Goal: Task Accomplishment & Management: Use online tool/utility

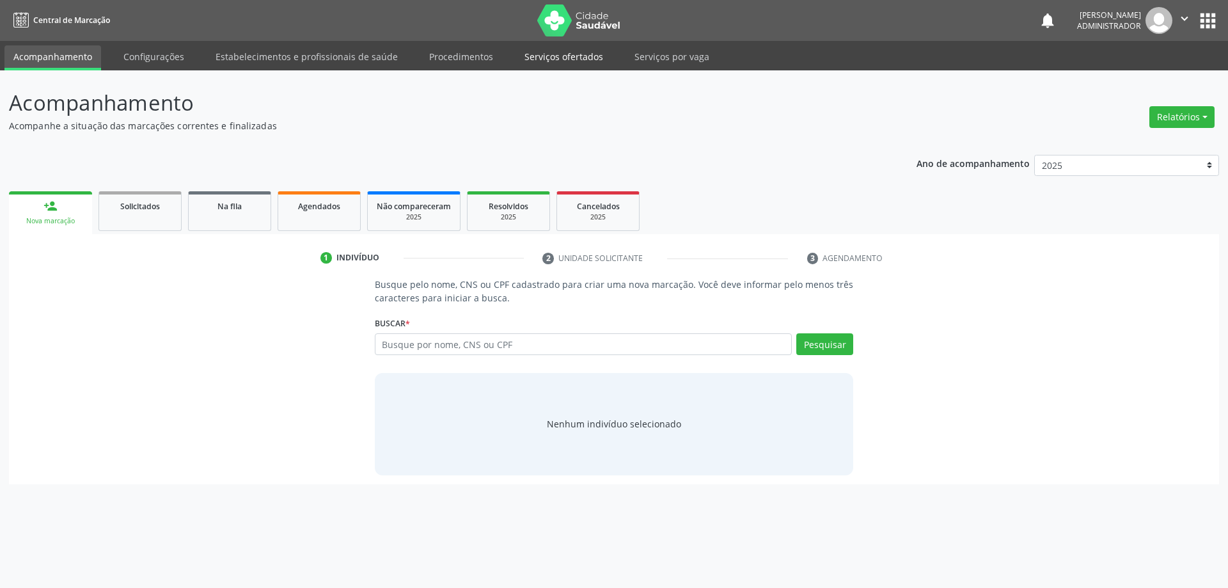
click at [564, 58] on link "Serviços ofertados" at bounding box center [563, 56] width 97 height 22
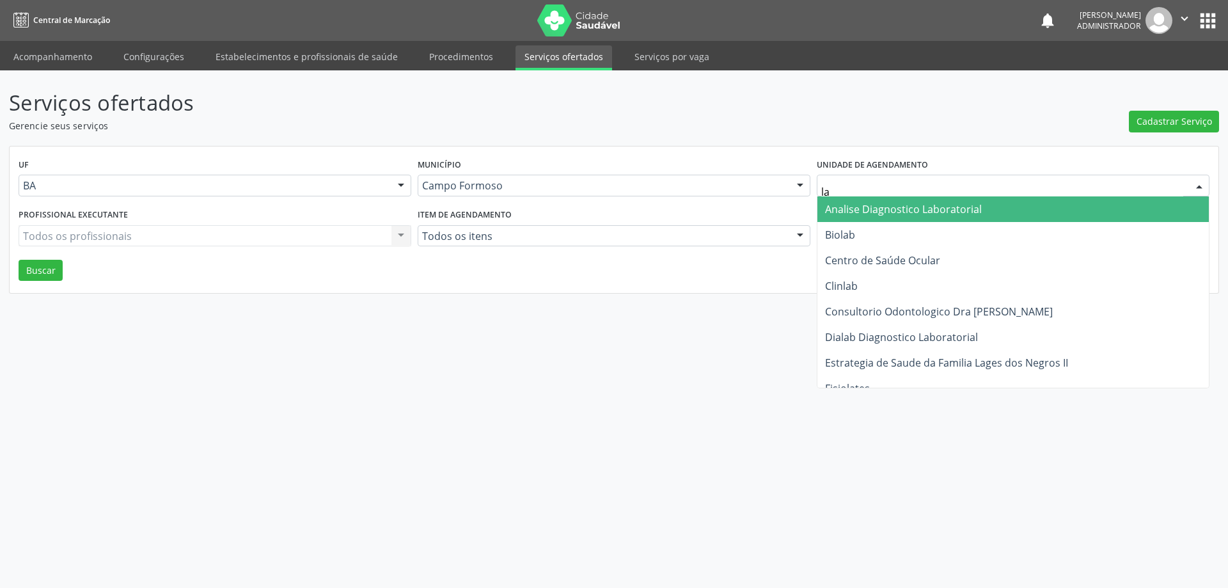
type input "lab"
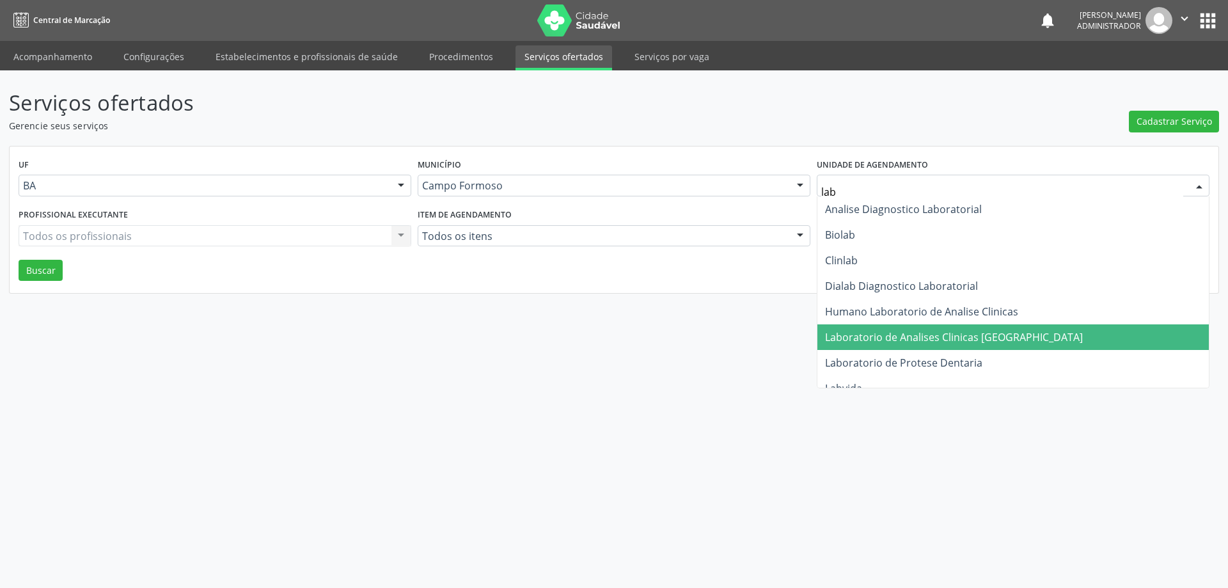
click at [960, 345] on span "Laboratorio de Analises Clinicas [GEOGRAPHIC_DATA]" at bounding box center [1012, 337] width 391 height 26
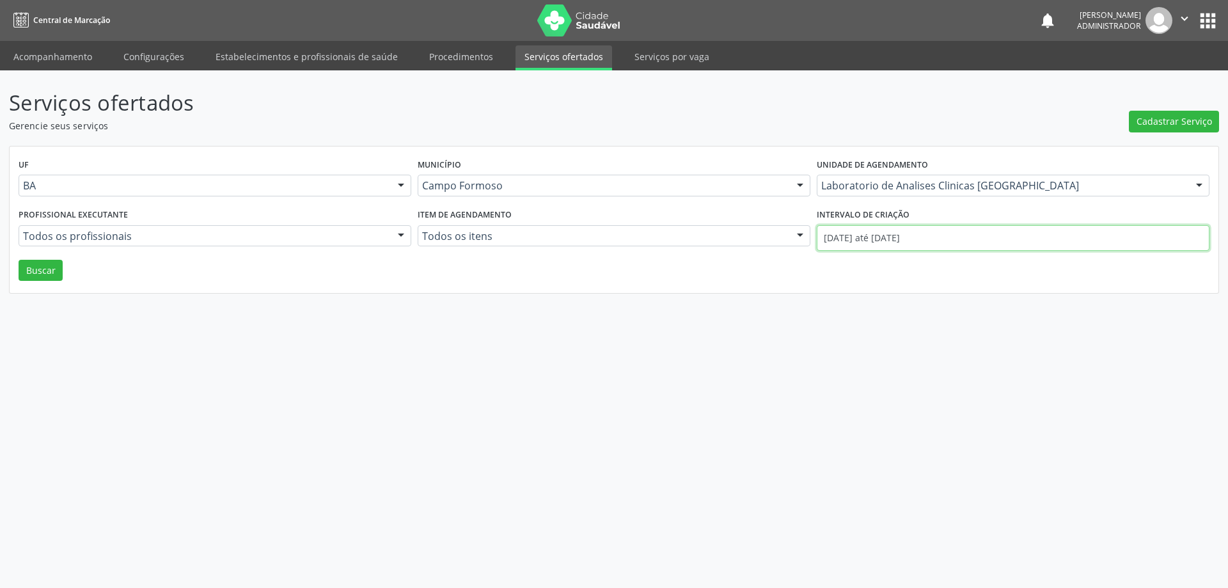
click at [912, 243] on input "01/10/2025 até 06/10/2025" at bounding box center [1013, 238] width 393 height 26
click at [30, 275] on button "Buscar" at bounding box center [41, 271] width 44 height 22
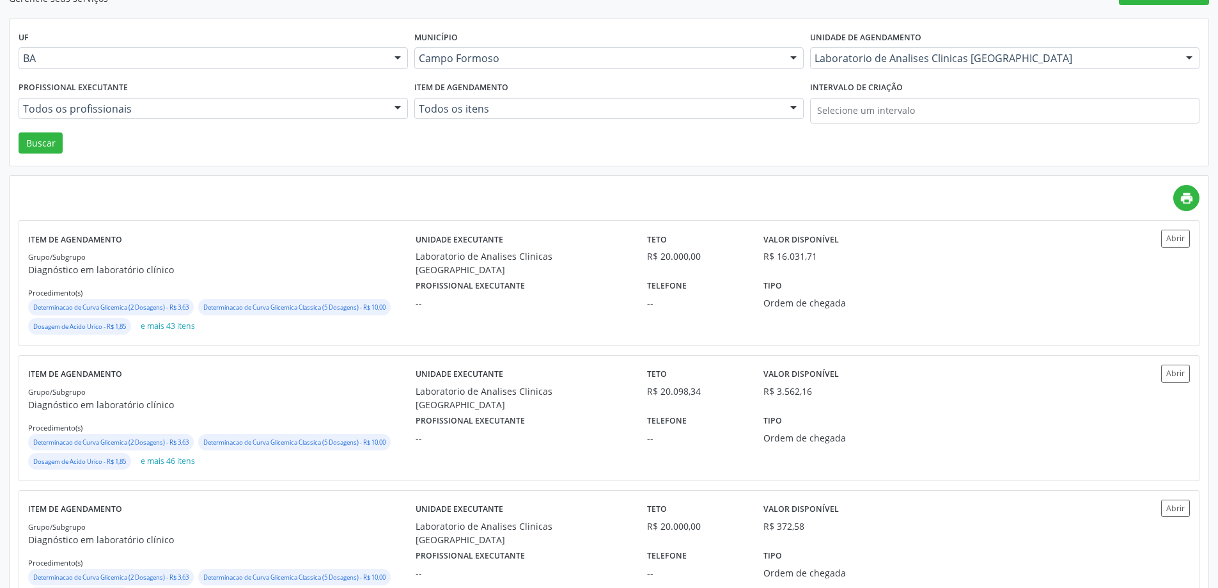
scroll to position [128, 0]
click at [1179, 242] on button "Abrir" at bounding box center [1175, 237] width 29 height 17
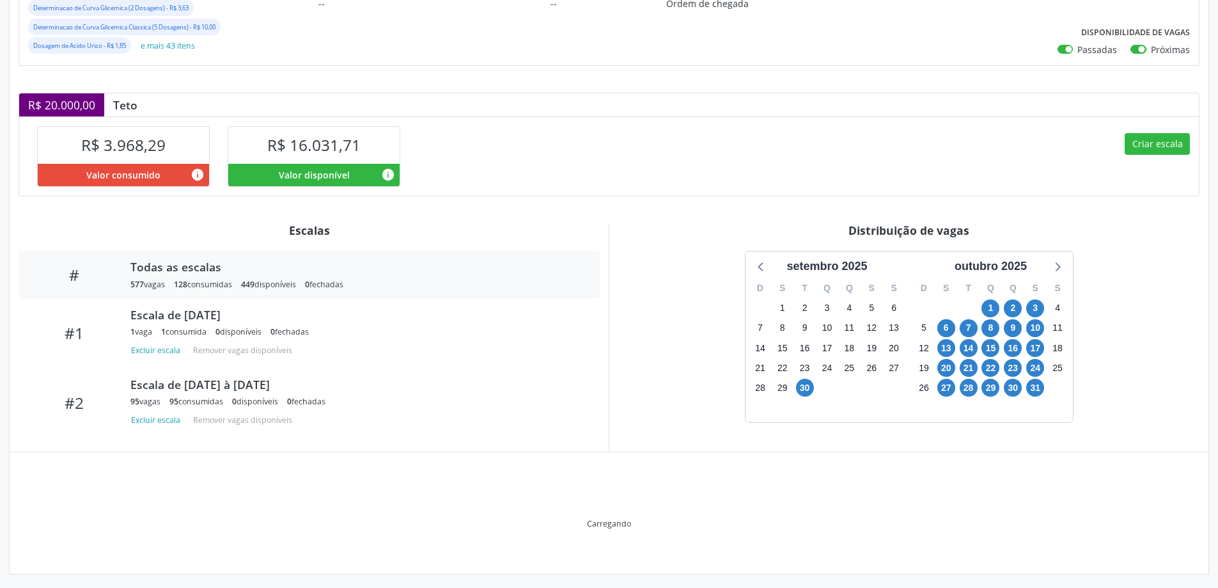
scroll to position [239, 0]
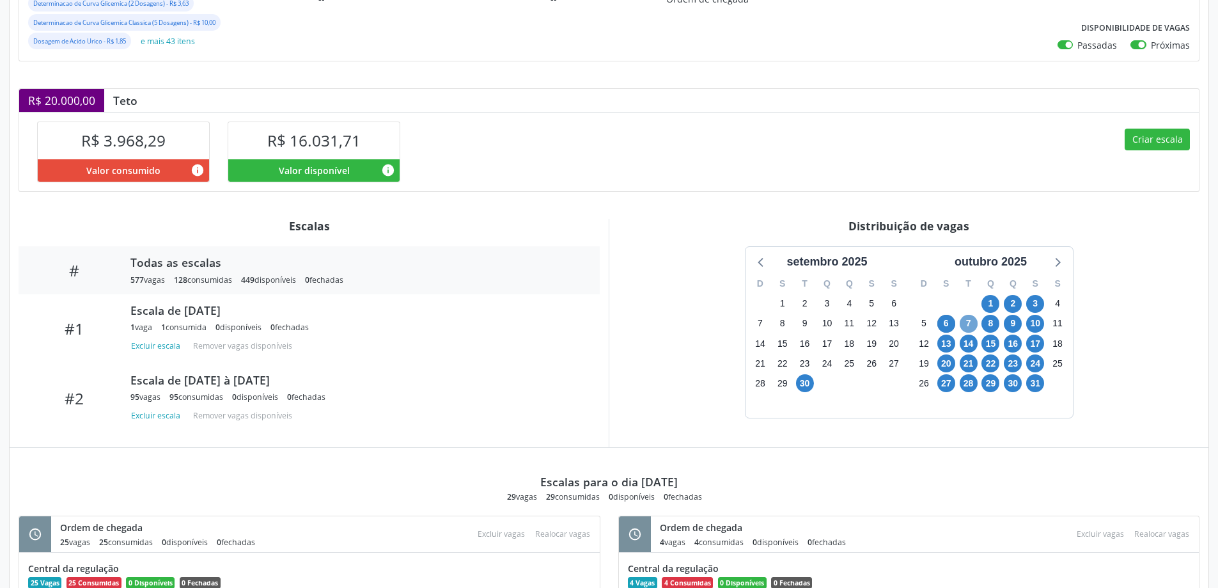
click at [966, 324] on span "7" at bounding box center [969, 324] width 18 height 18
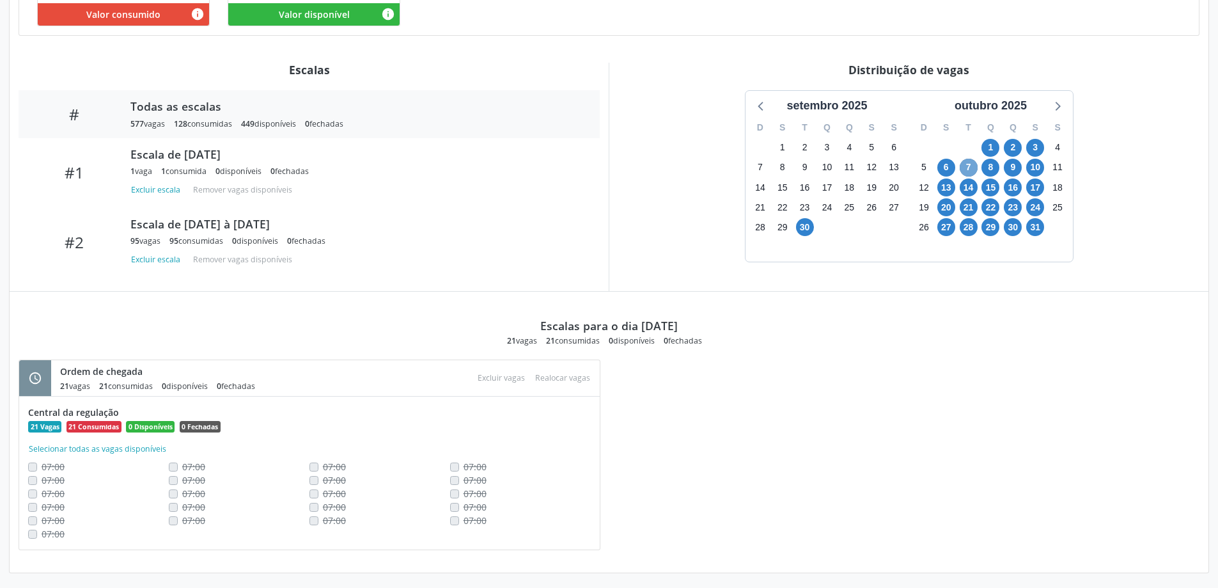
scroll to position [398, 0]
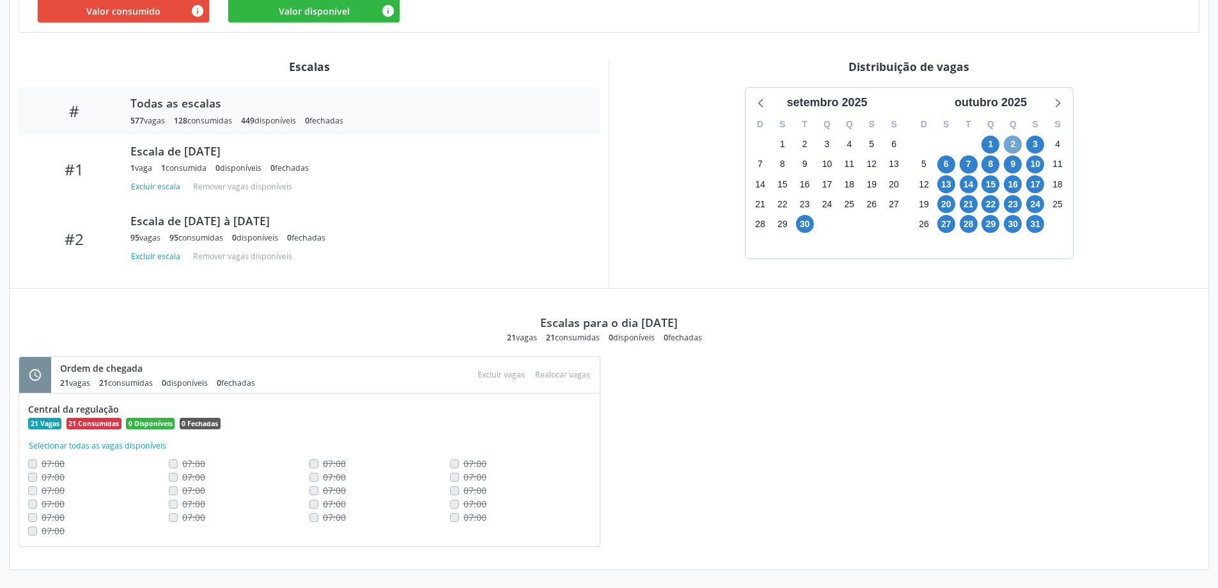
click at [1015, 138] on span "2" at bounding box center [1013, 145] width 18 height 18
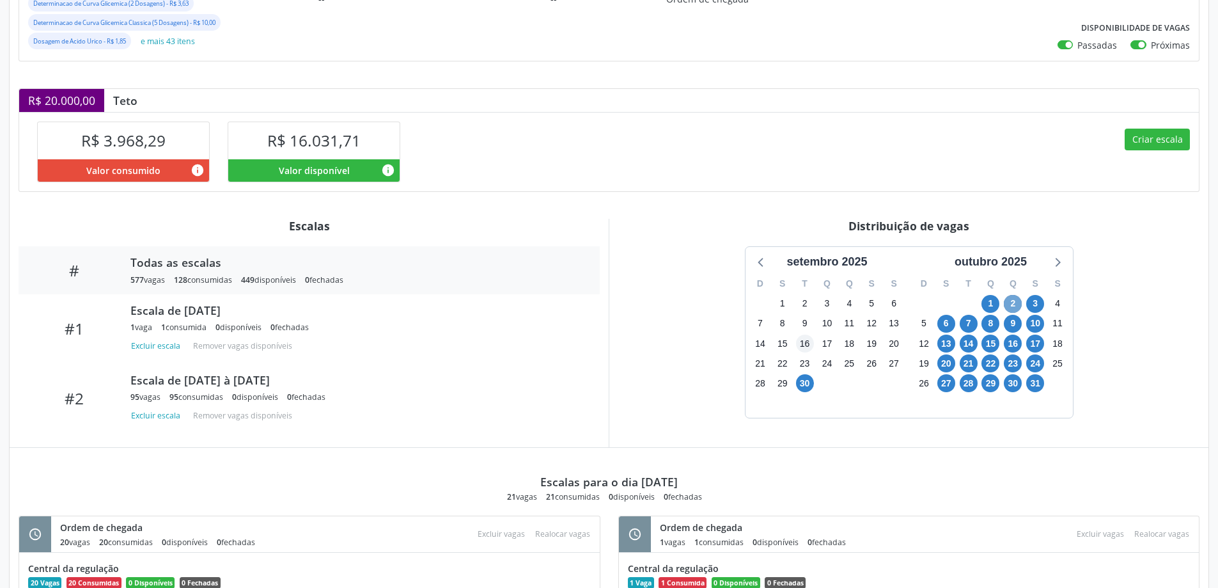
scroll to position [384, 0]
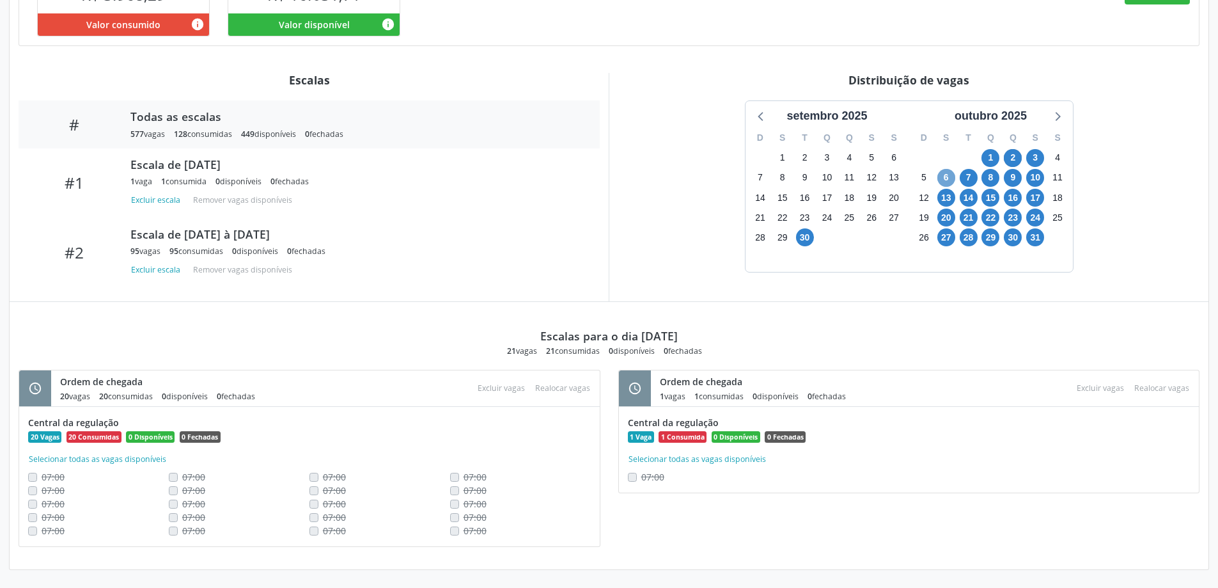
click at [946, 178] on span "6" at bounding box center [946, 178] width 18 height 18
click at [1014, 182] on span "9" at bounding box center [1013, 178] width 18 height 18
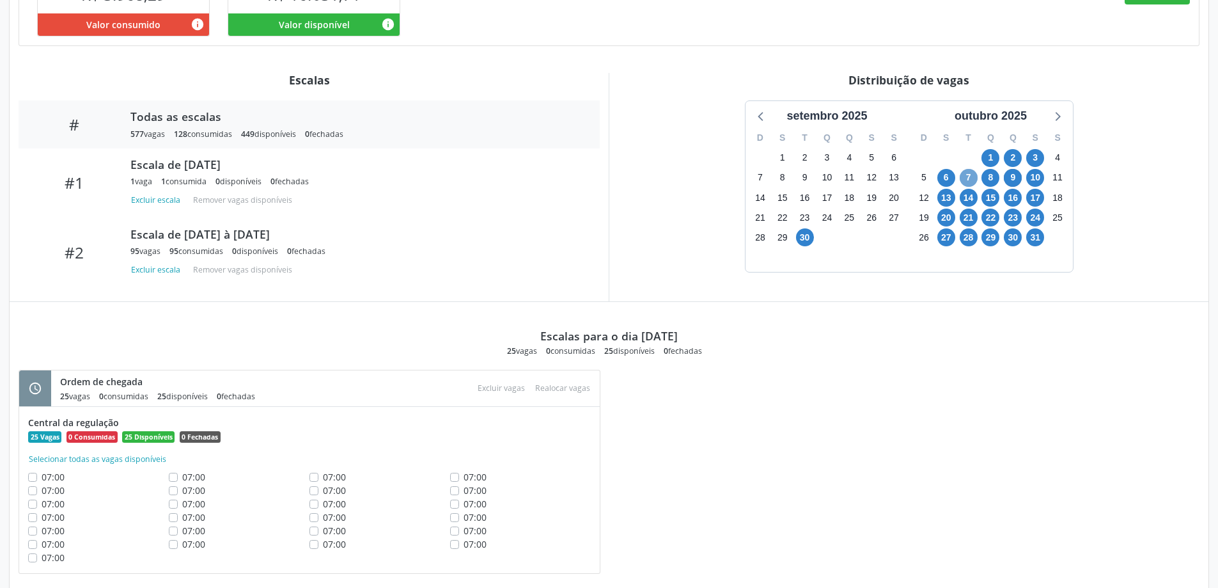
click at [971, 180] on span "7" at bounding box center [969, 178] width 18 height 18
